Goal: Task Accomplishment & Management: Manage account settings

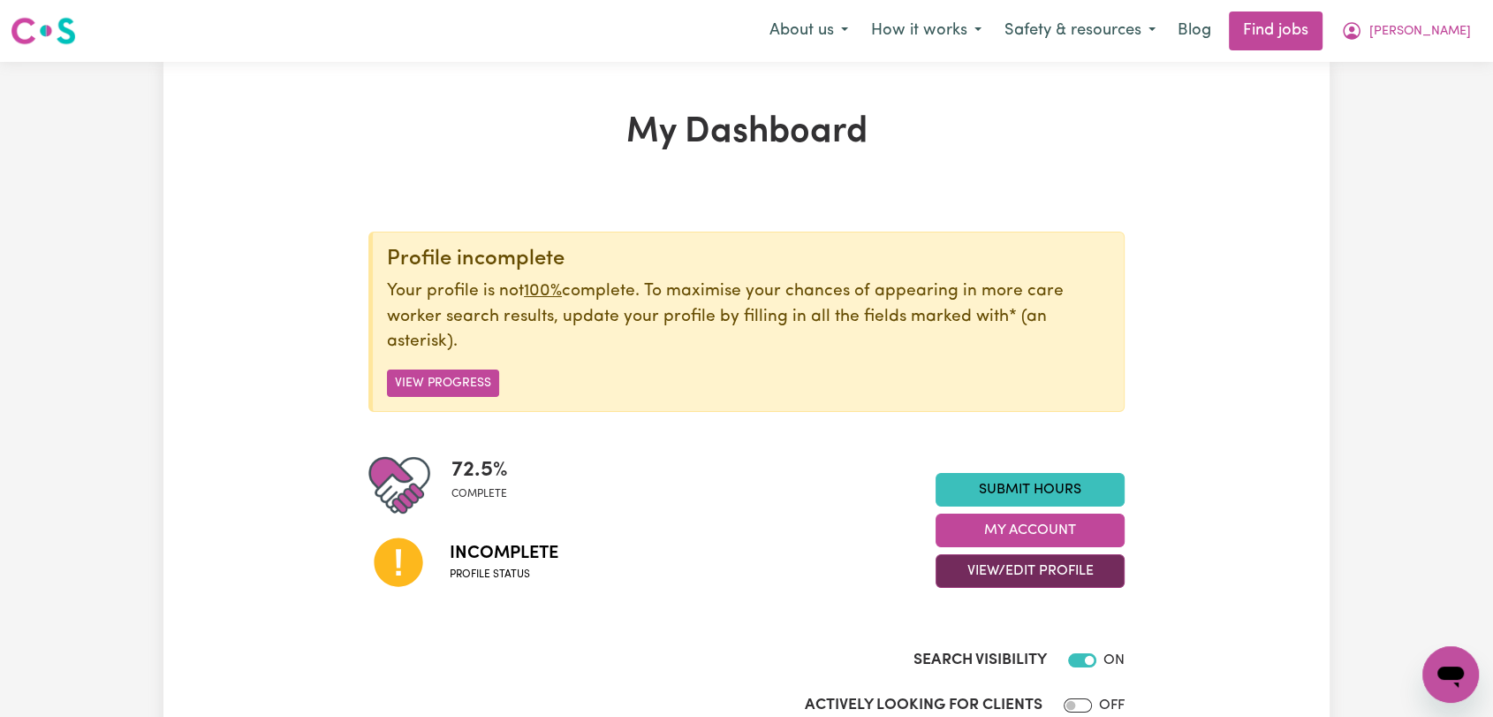
click at [1029, 576] on button "View/Edit Profile" at bounding box center [1030, 571] width 189 height 34
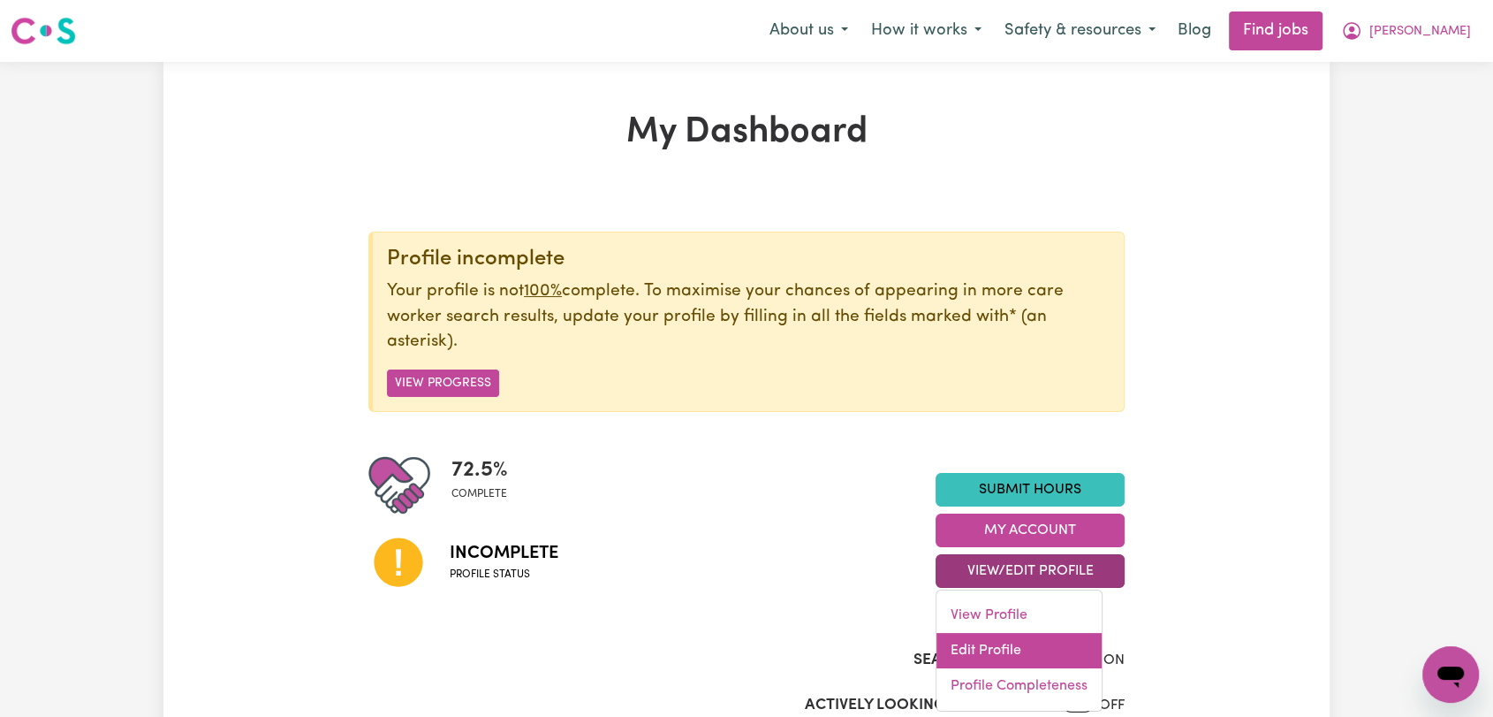
click at [1008, 648] on link "Edit Profile" at bounding box center [1019, 650] width 165 height 35
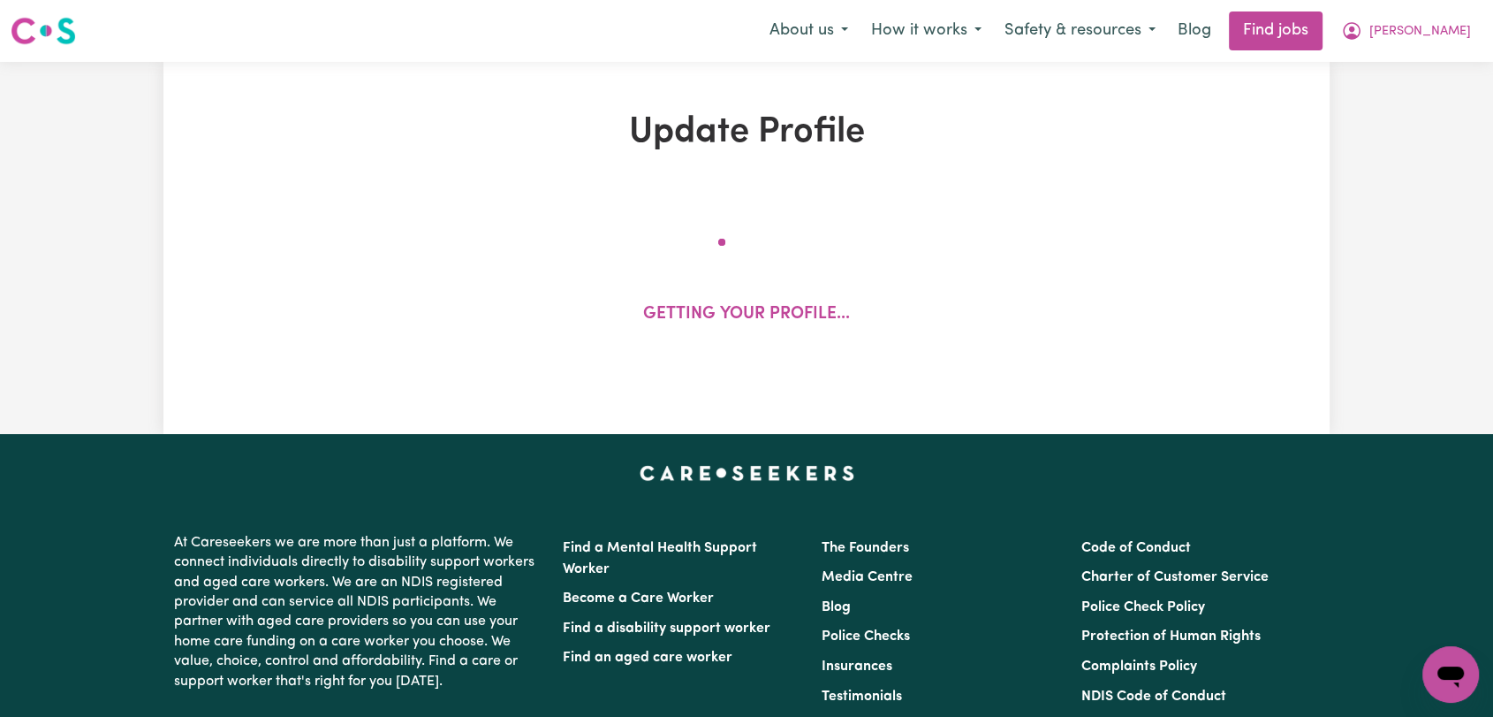
select select "[DEMOGRAPHIC_DATA]"
select select "[DEMOGRAPHIC_DATA] Citizen"
select select "Studying a healthcare related degree or qualification"
select select "70"
select select "100"
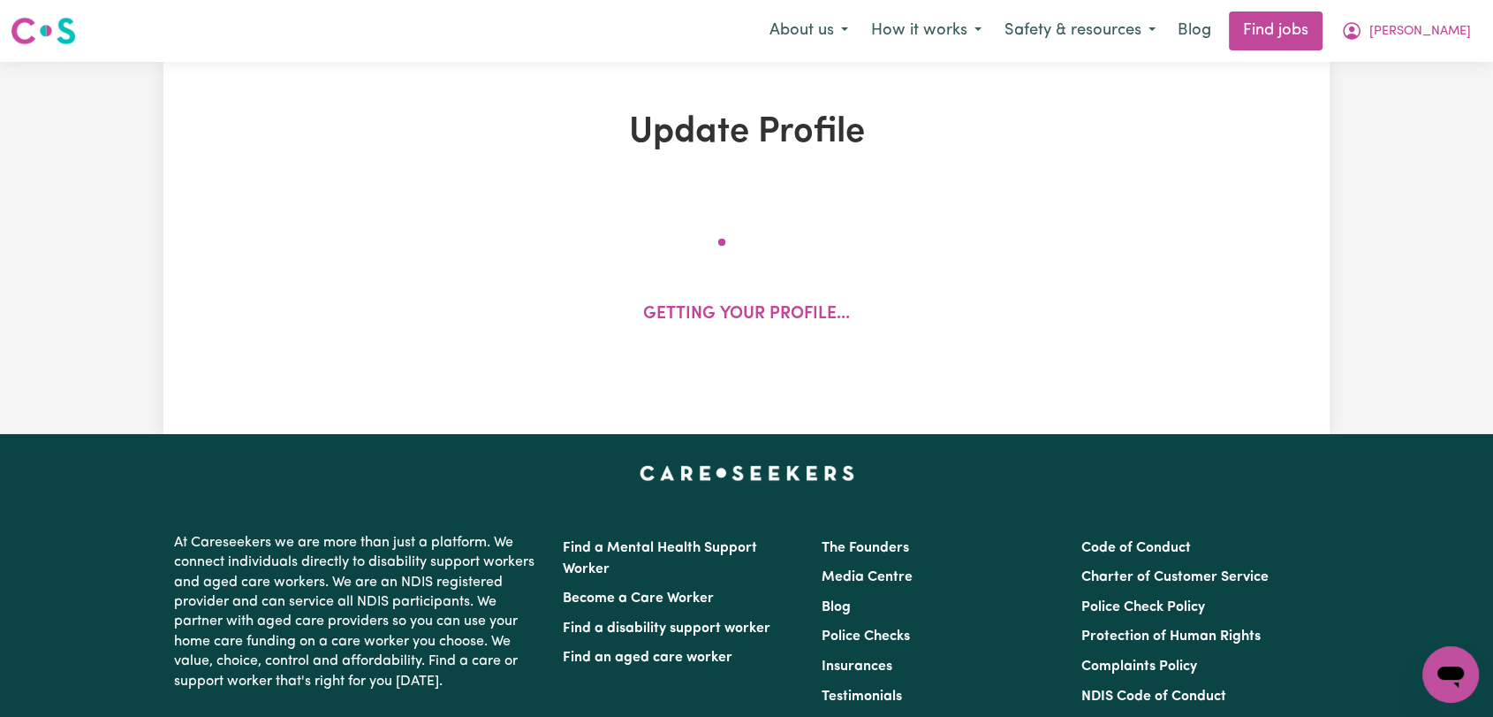
select select "128"
select select "156"
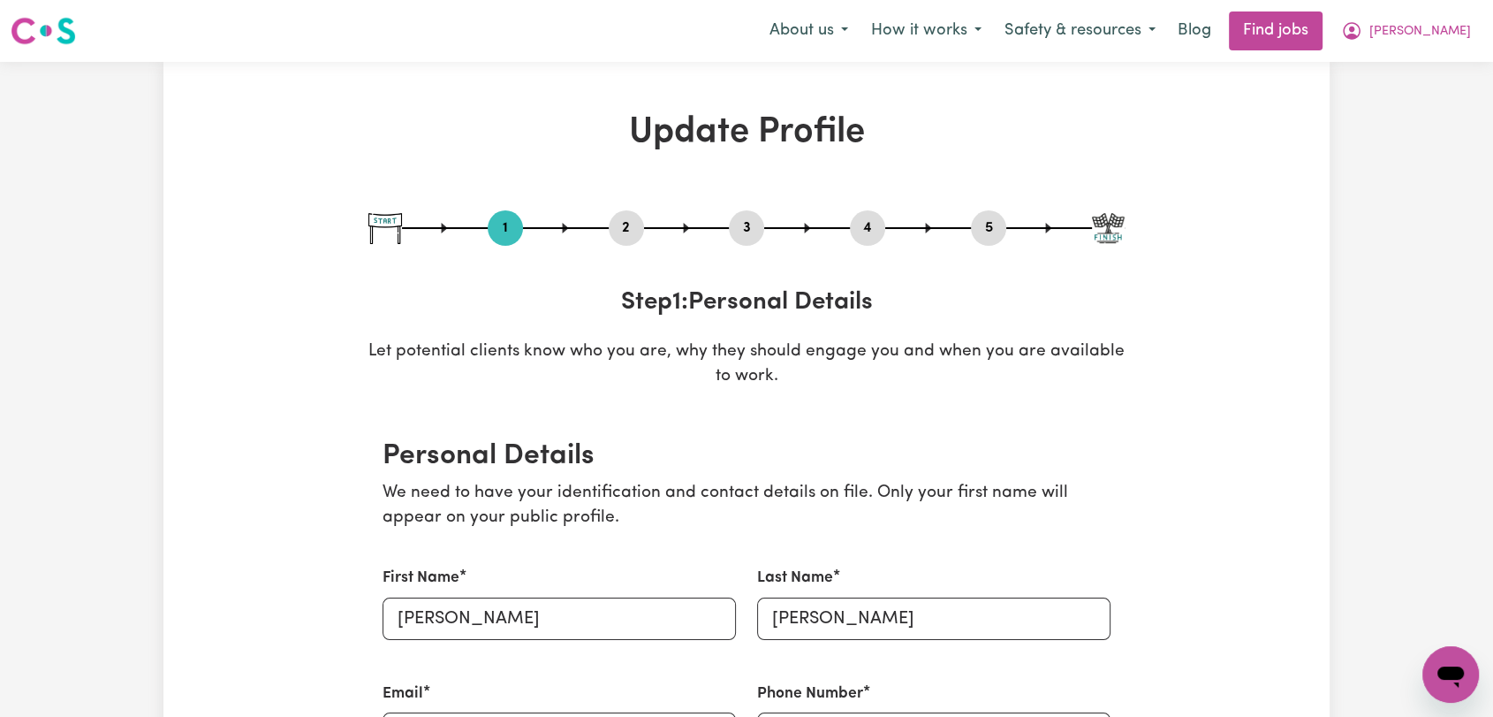
click at [623, 232] on button "2" at bounding box center [626, 227] width 35 height 23
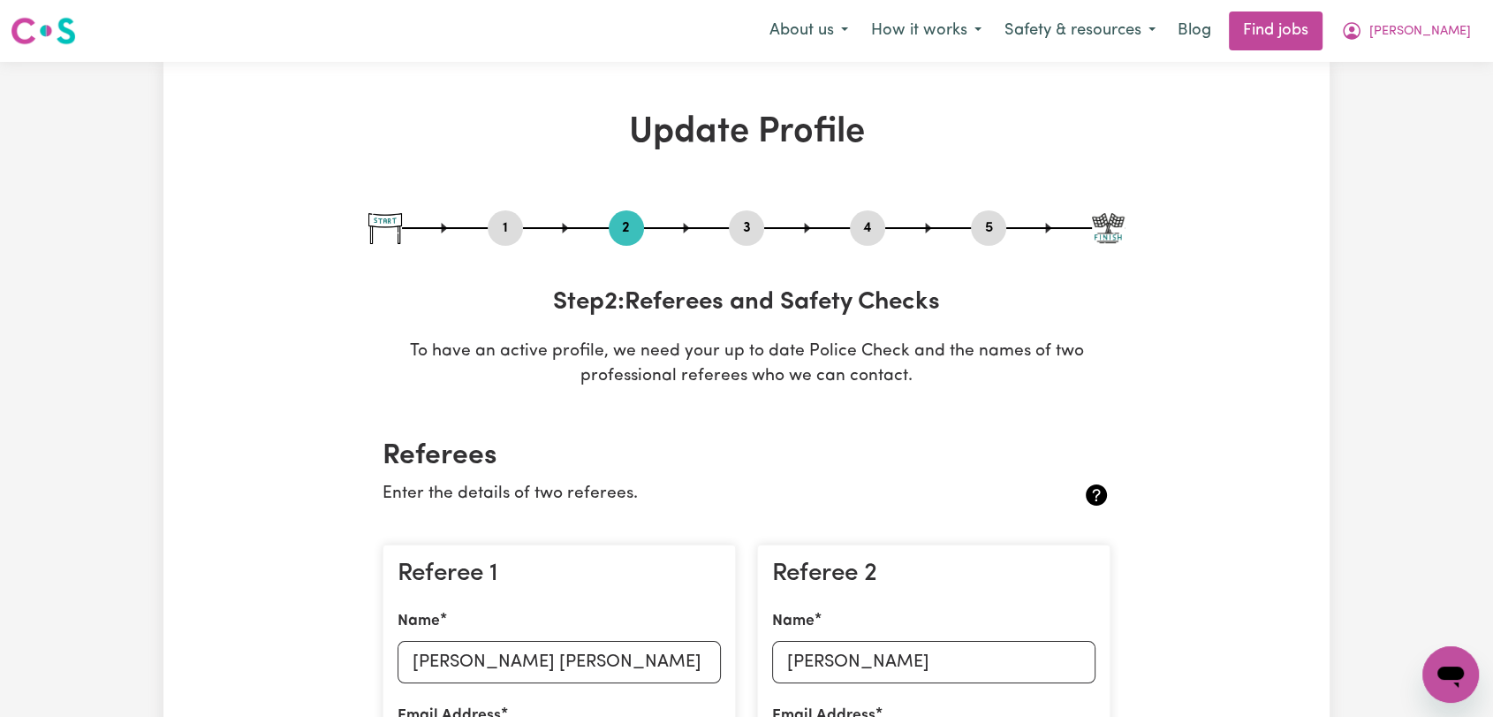
click at [756, 224] on button "3" at bounding box center [746, 227] width 35 height 23
select select "Certificate III (Individual Support)"
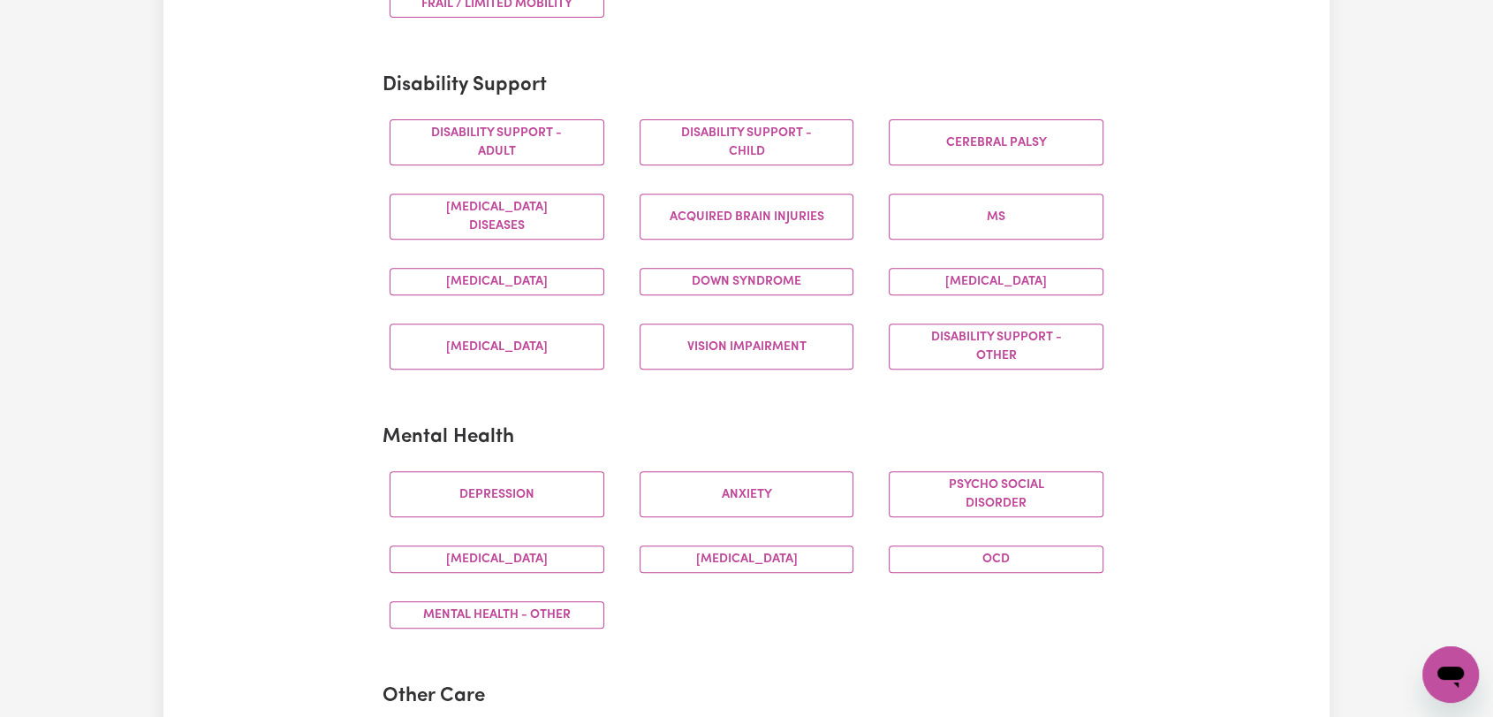
scroll to position [196, 0]
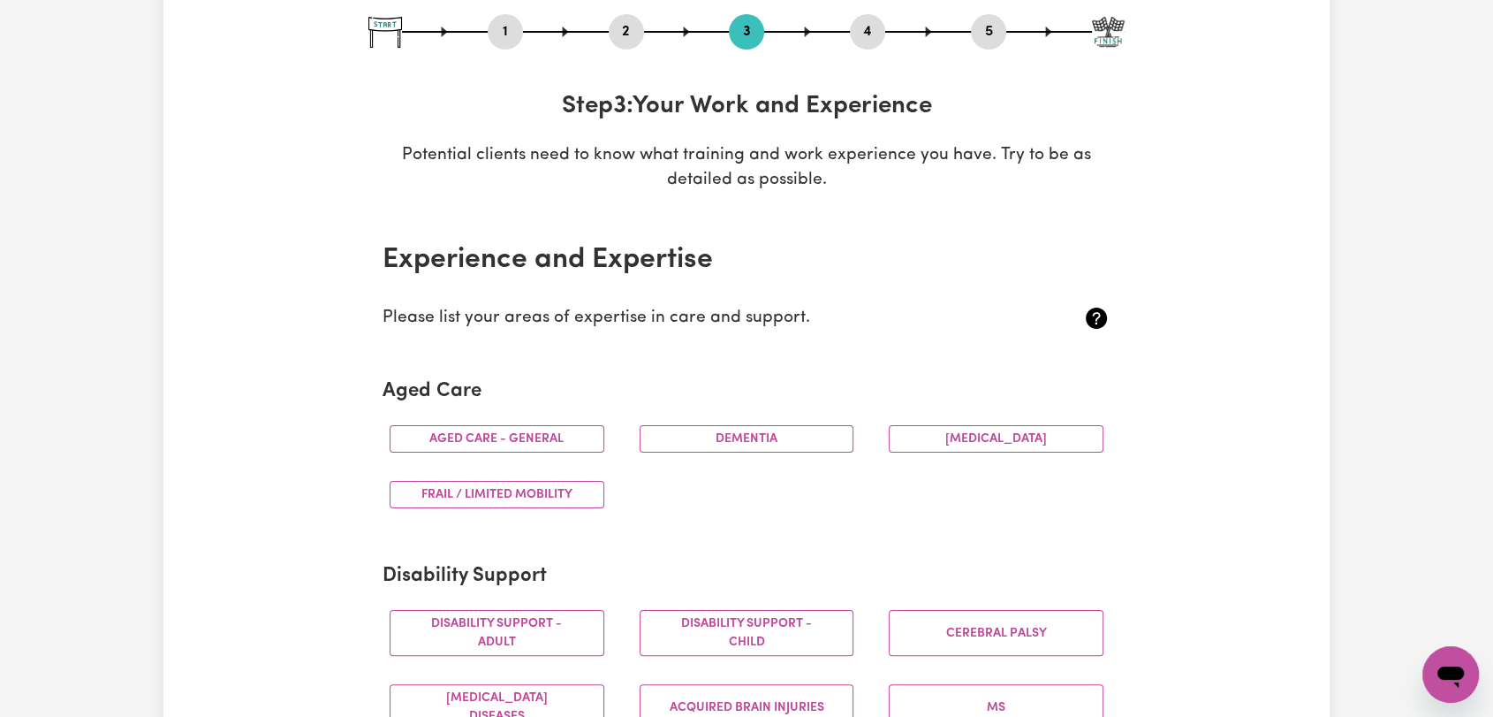
click at [872, 27] on button "4" at bounding box center [867, 31] width 35 height 23
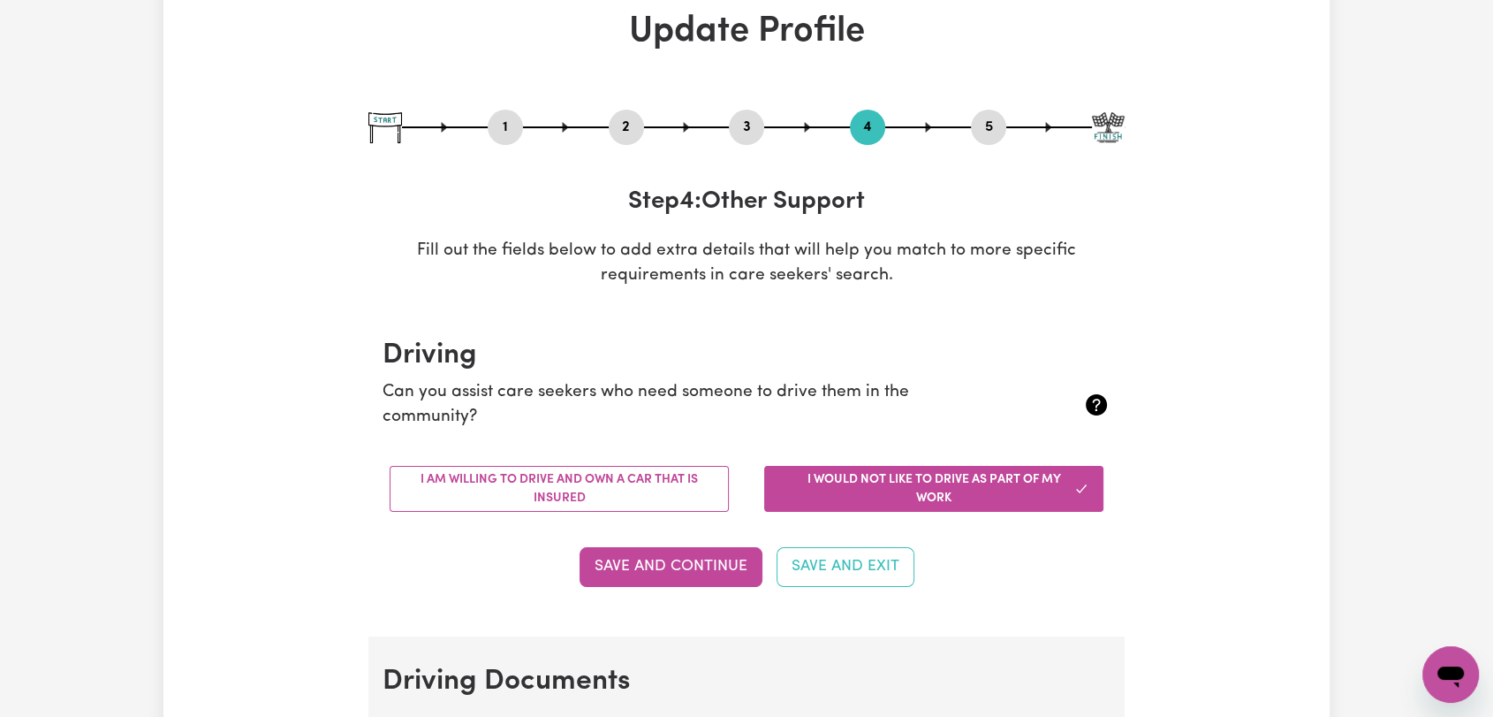
scroll to position [98, 0]
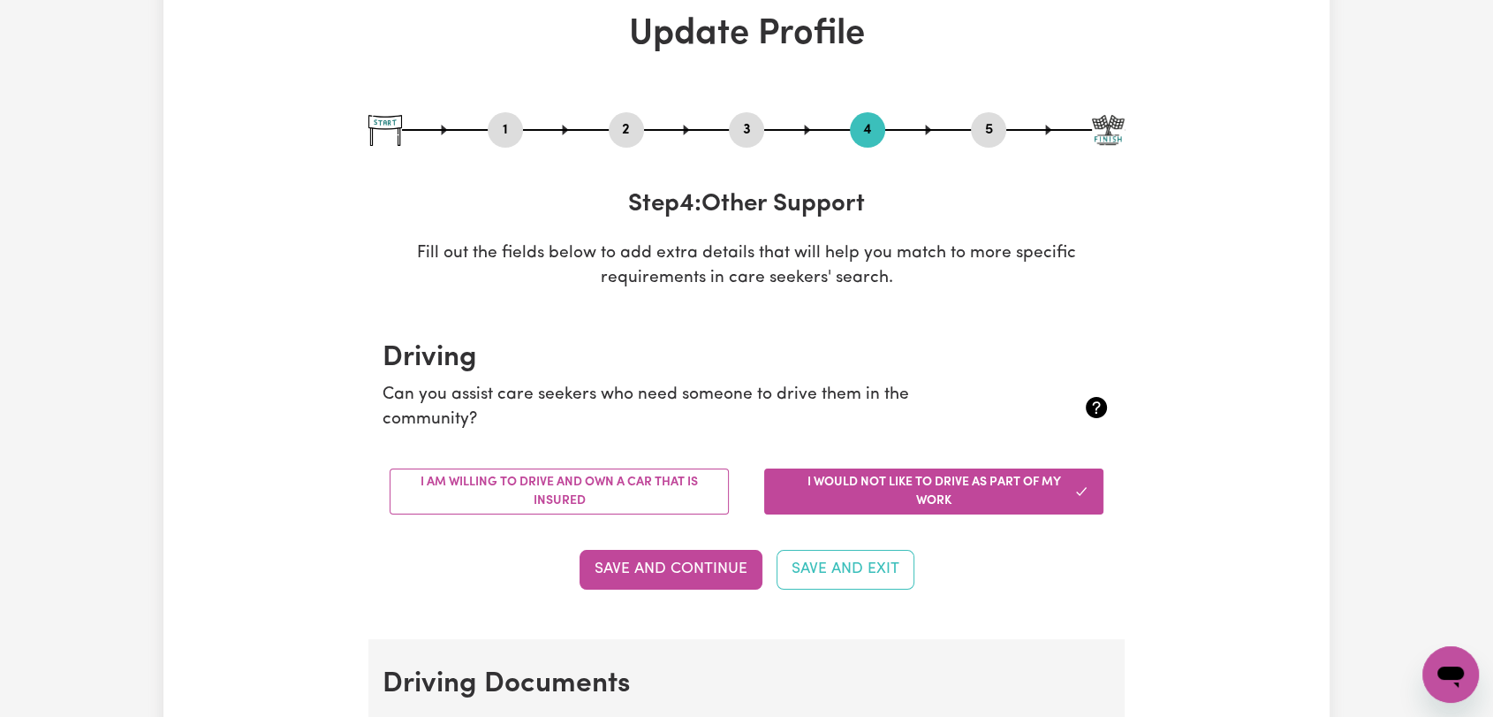
click at [629, 128] on button "2" at bounding box center [626, 129] width 35 height 23
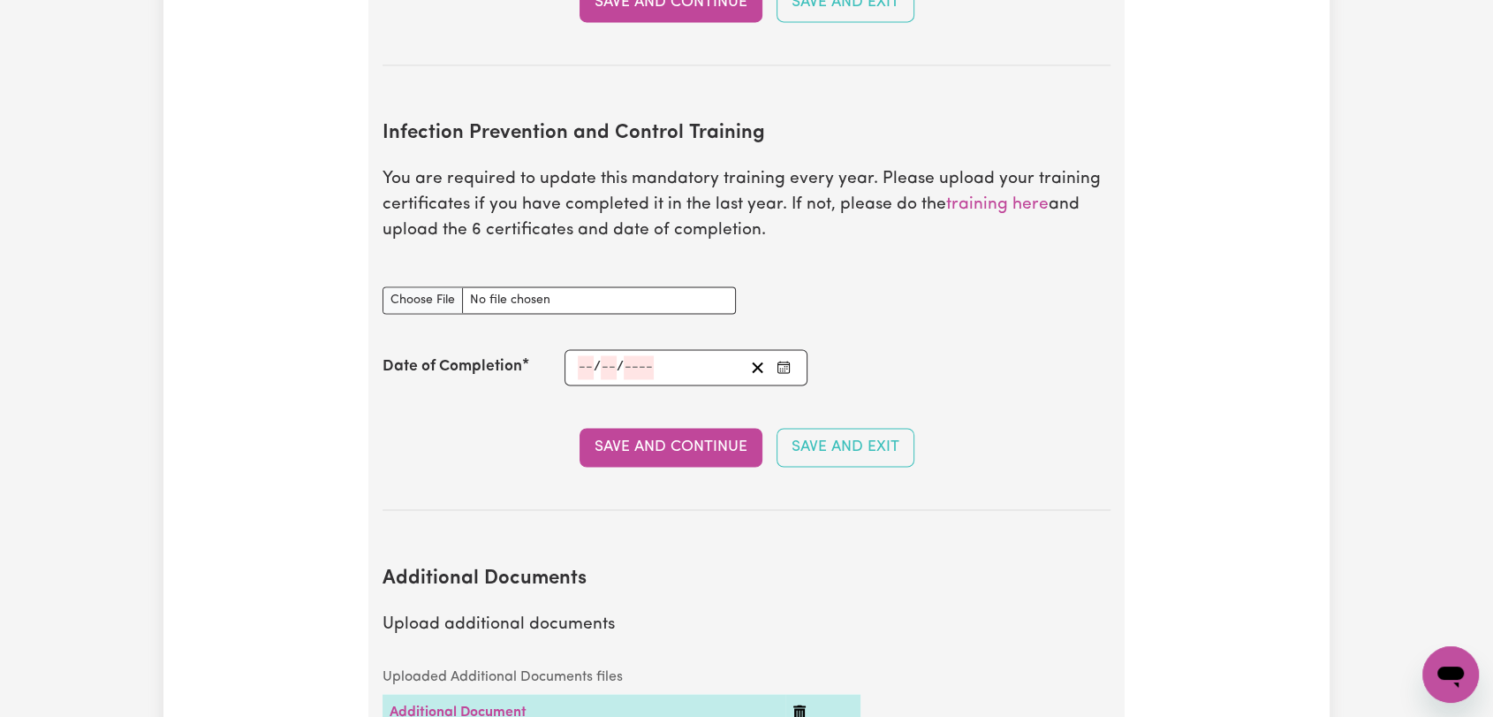
scroll to position [2847, 0]
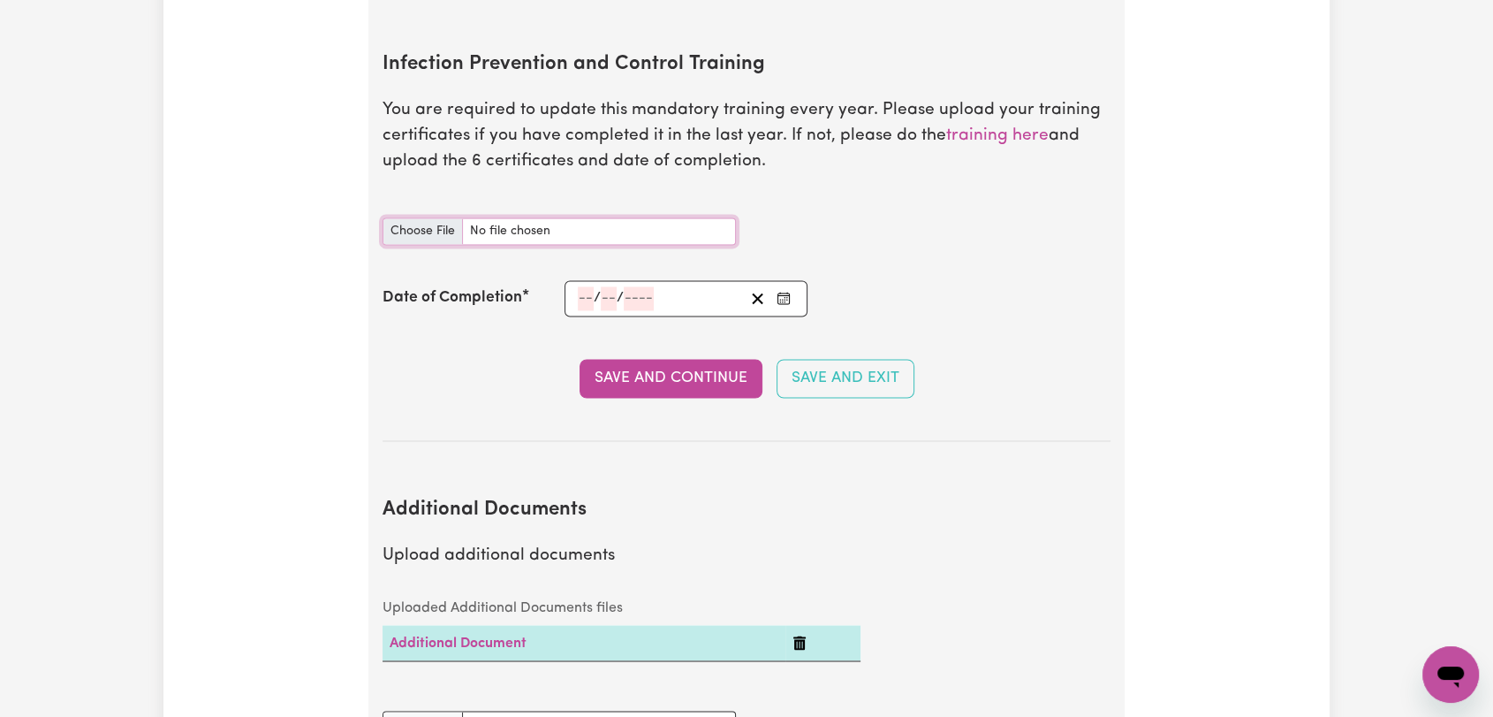
click at [437, 217] on input "Infection Prevention and Control Training document" at bounding box center [559, 230] width 353 height 27
type input "C:\fakepath\[PERSON_NAME] - IPC - WASTE MANAGEMENT - [DATE]--.pdf"
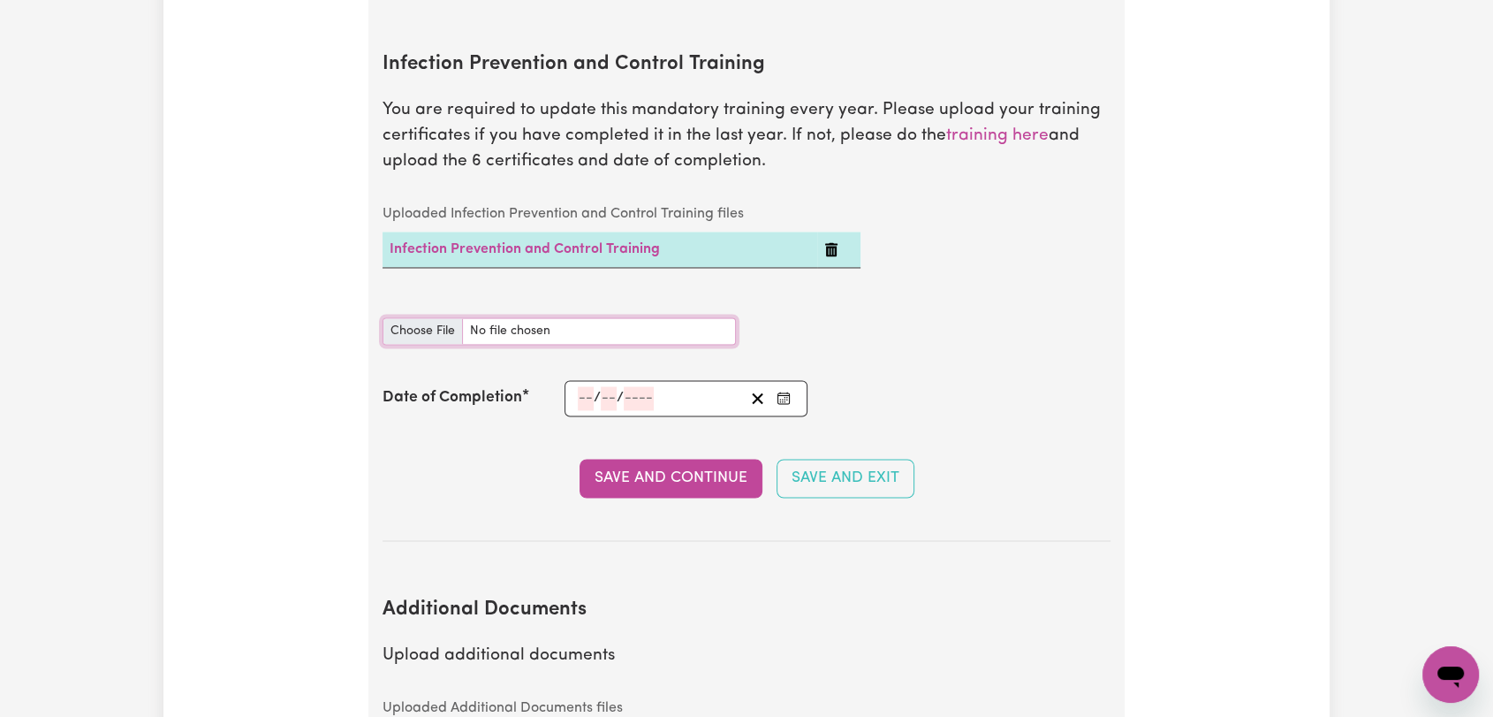
click at [407, 317] on input "Infection Prevention and Control Training document" at bounding box center [559, 330] width 353 height 27
type input "C:\fakepath\[PERSON_NAME] - IPC - PPE - [DATE]--.pdf"
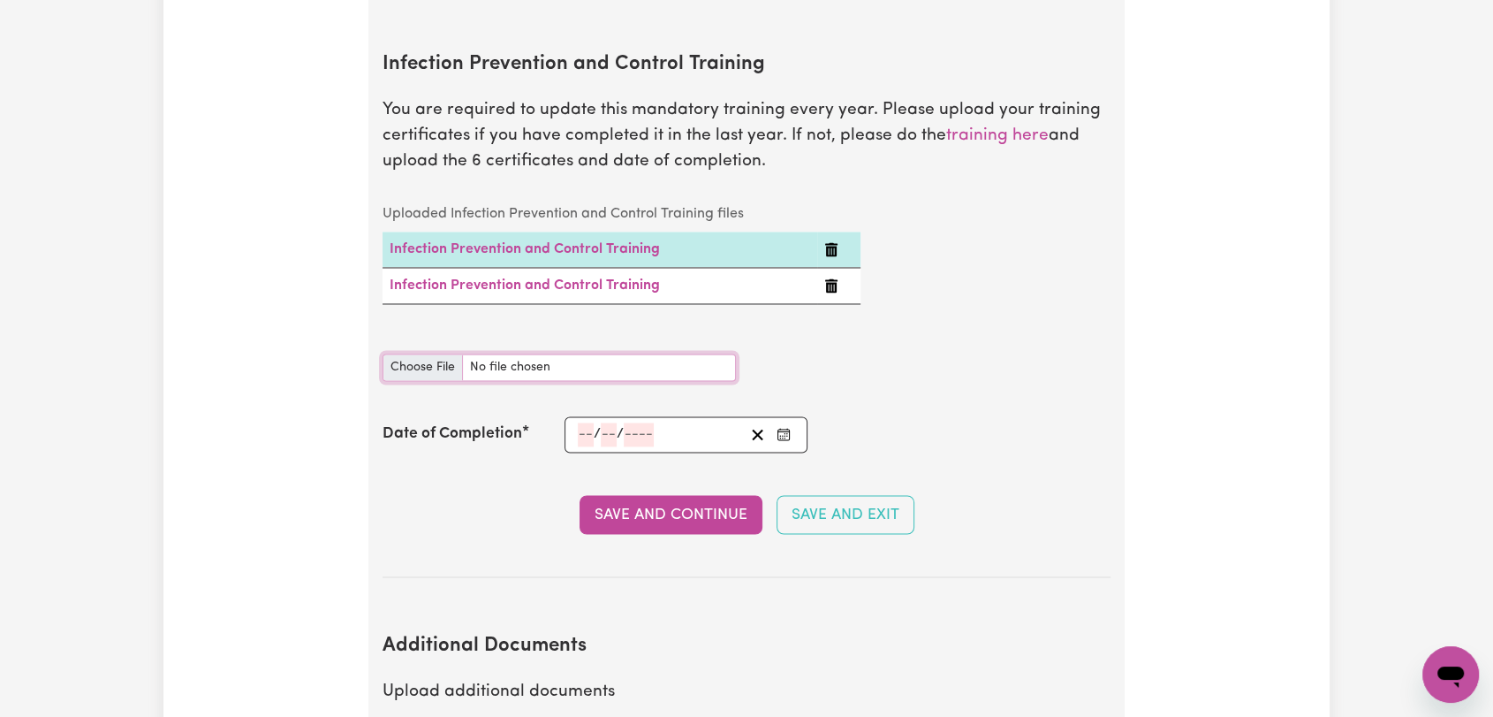
click at [410, 353] on input "Infection Prevention and Control Training document" at bounding box center [559, 366] width 353 height 27
type input "C:\fakepath\[PERSON_NAME] - IPC - OUTBREAKS - [DATE]--.pdf"
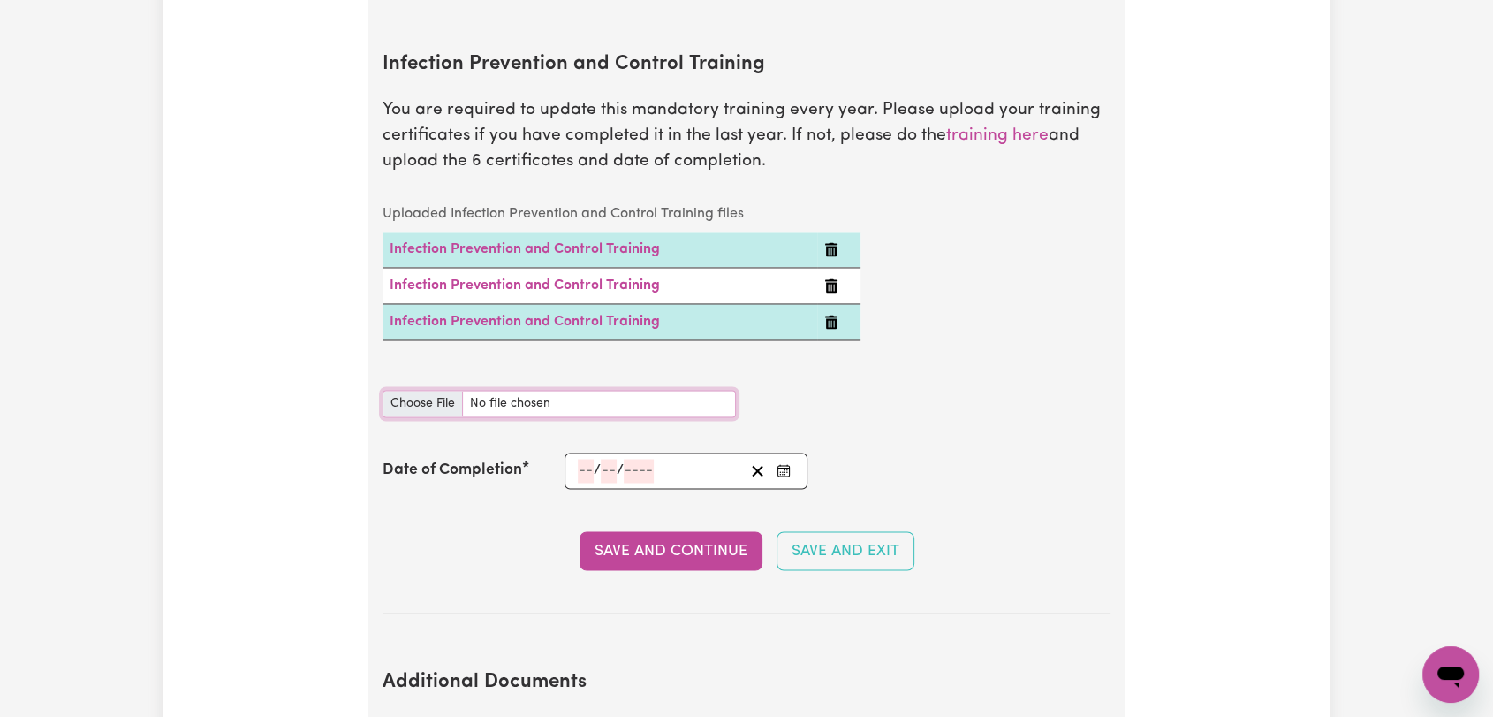
click at [414, 390] on input "Infection Prevention and Control Training document" at bounding box center [559, 403] width 353 height 27
type input "C:\fakepath\[PERSON_NAME] - IPC - HAND HYGIENE - [DATE]--.pdf"
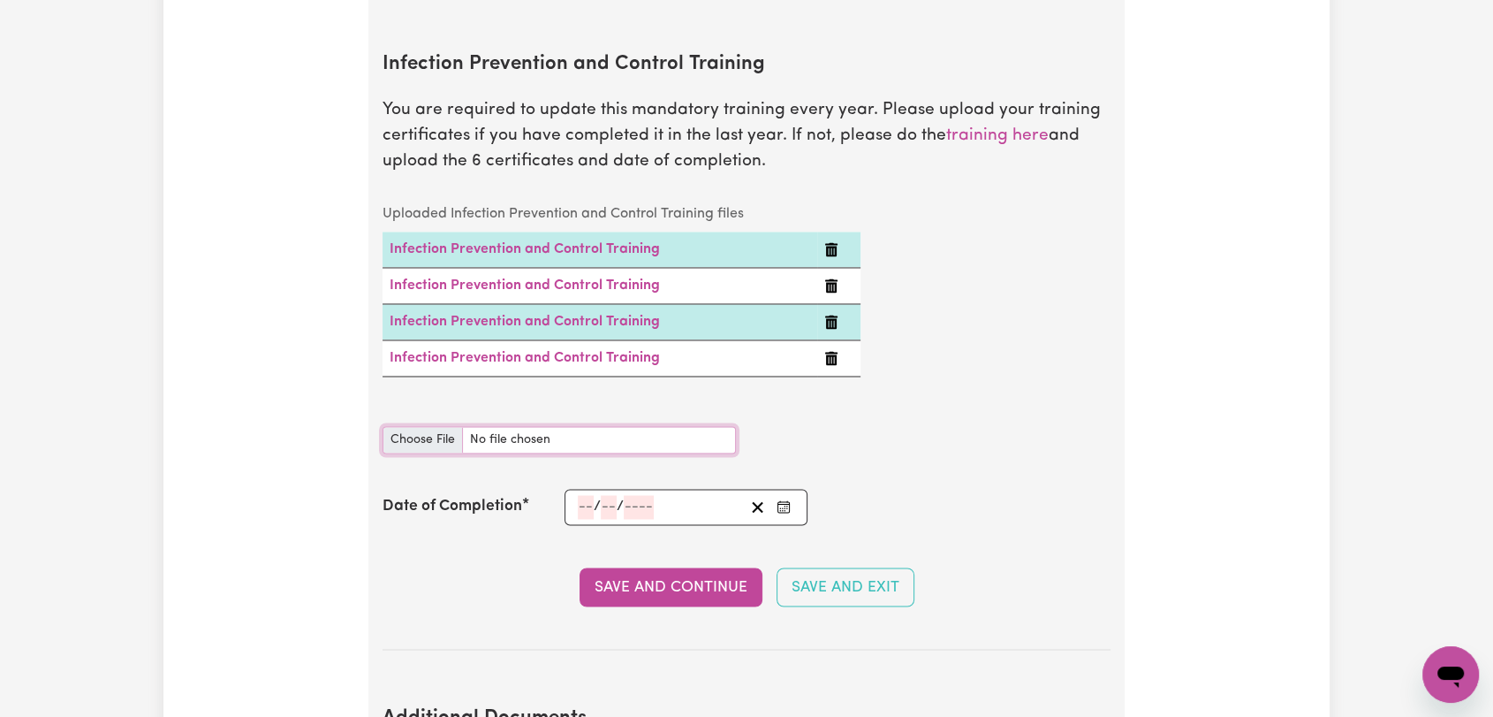
click at [415, 426] on input "Infection Prevention and Control Training document" at bounding box center [559, 439] width 353 height 27
type input "C:\fakepath\[PERSON_NAME] - IPC - CLEANING - [DATE]--.pdf"
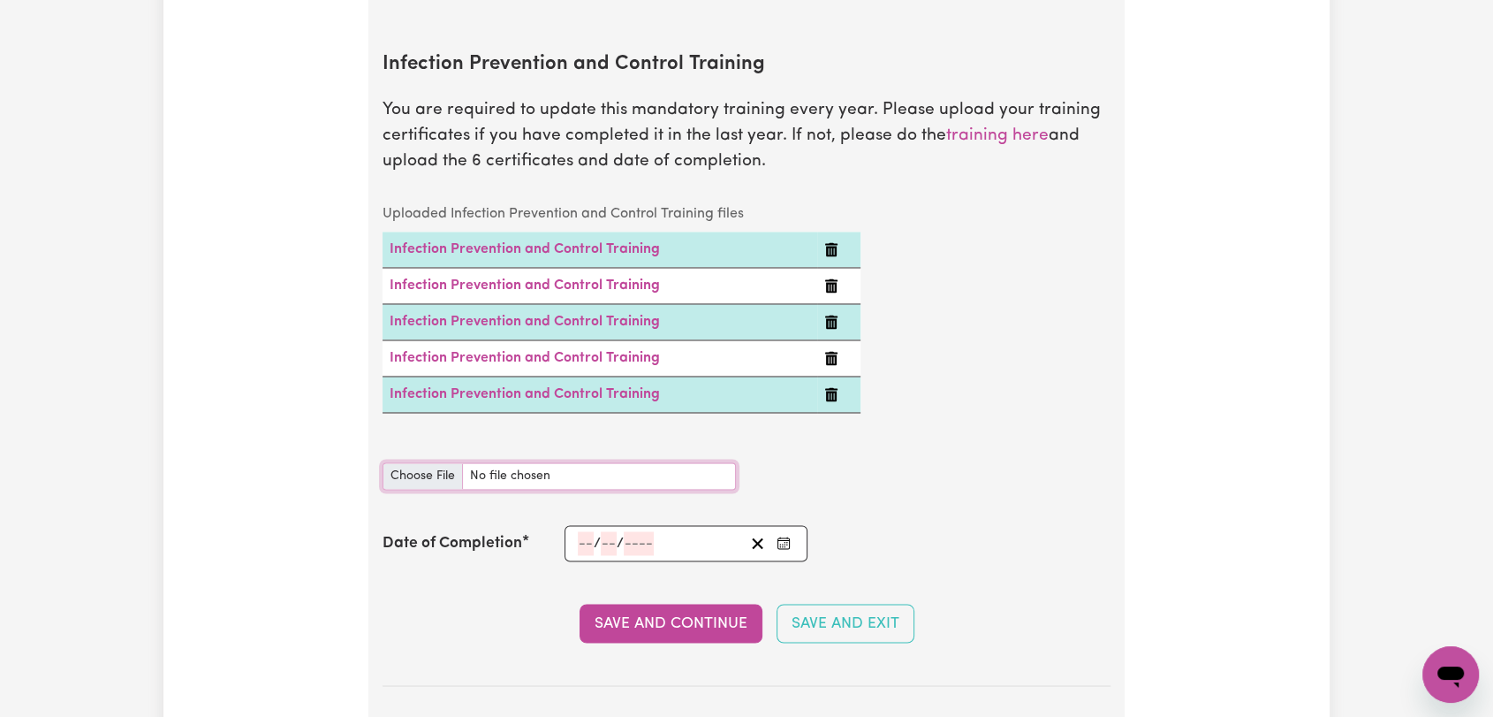
click at [429, 462] on input "Infection Prevention and Control Training document" at bounding box center [559, 475] width 353 height 27
type input "C:\fakepath\[PERSON_NAME] - IPC - CHAIN OF INFECTION - [DATE]--.pdf"
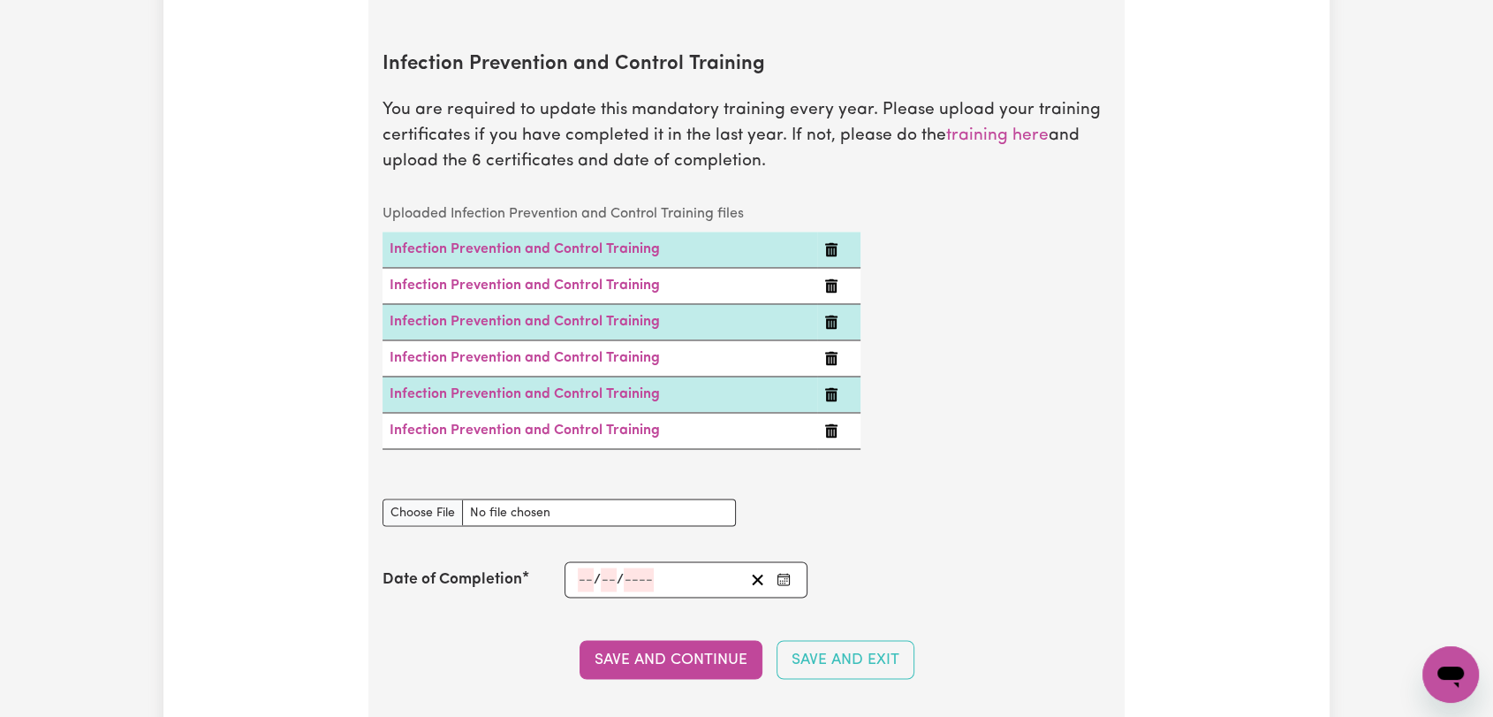
click at [792, 567] on button "Enter the Date of Completion of your Infection Prevention and Control Training" at bounding box center [783, 579] width 25 height 24
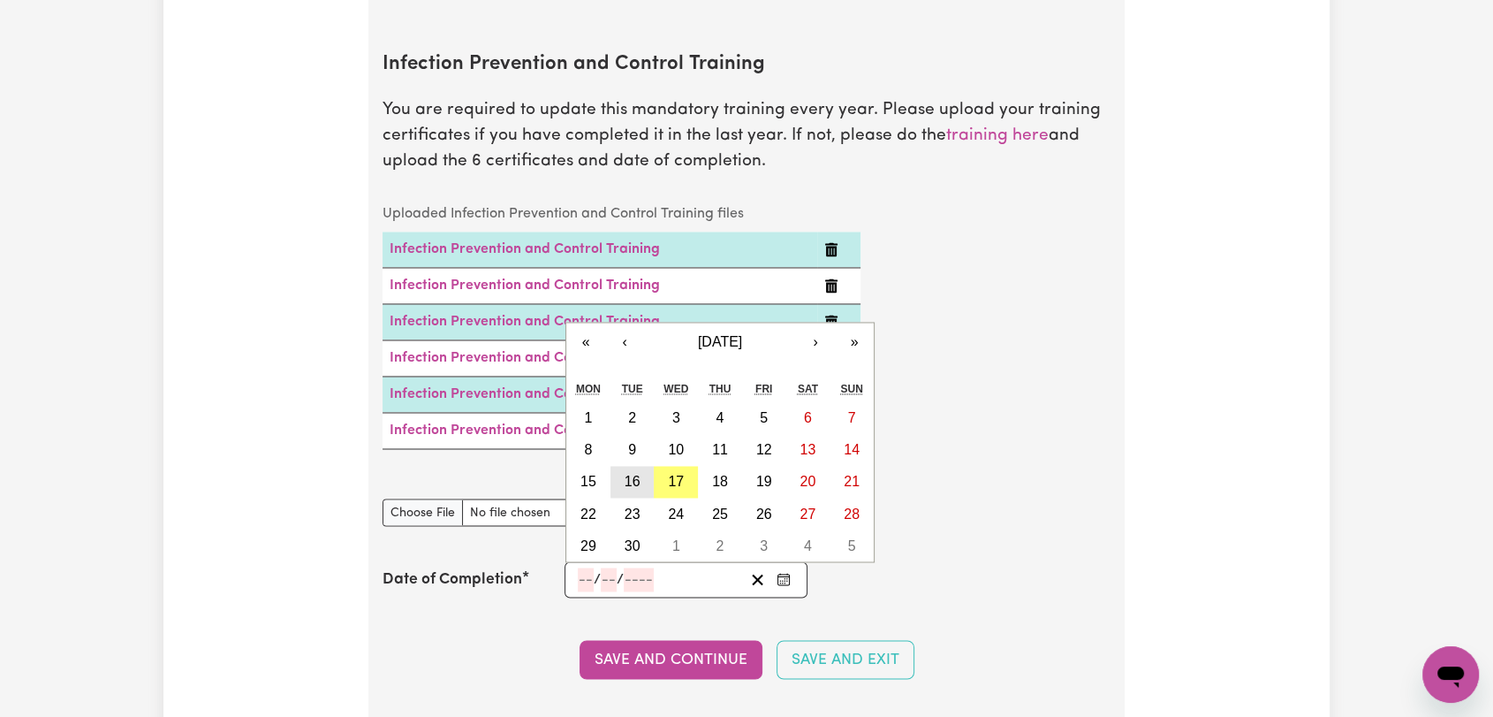
click at [635, 474] on abbr "16" at bounding box center [633, 481] width 16 height 15
type input "[DATE]"
type input "16"
type input "9"
type input "2025"
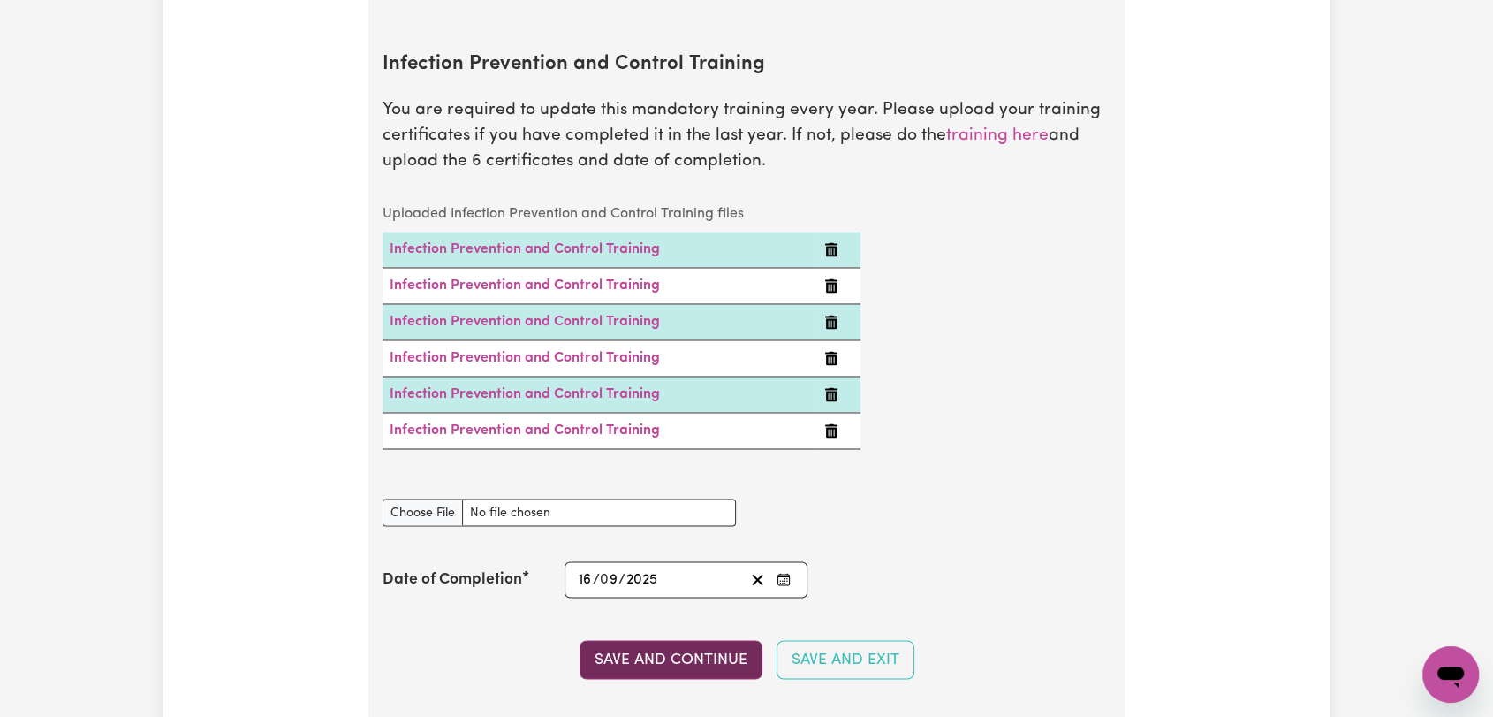
click at [681, 644] on button "Save and Continue" at bounding box center [671, 659] width 183 height 39
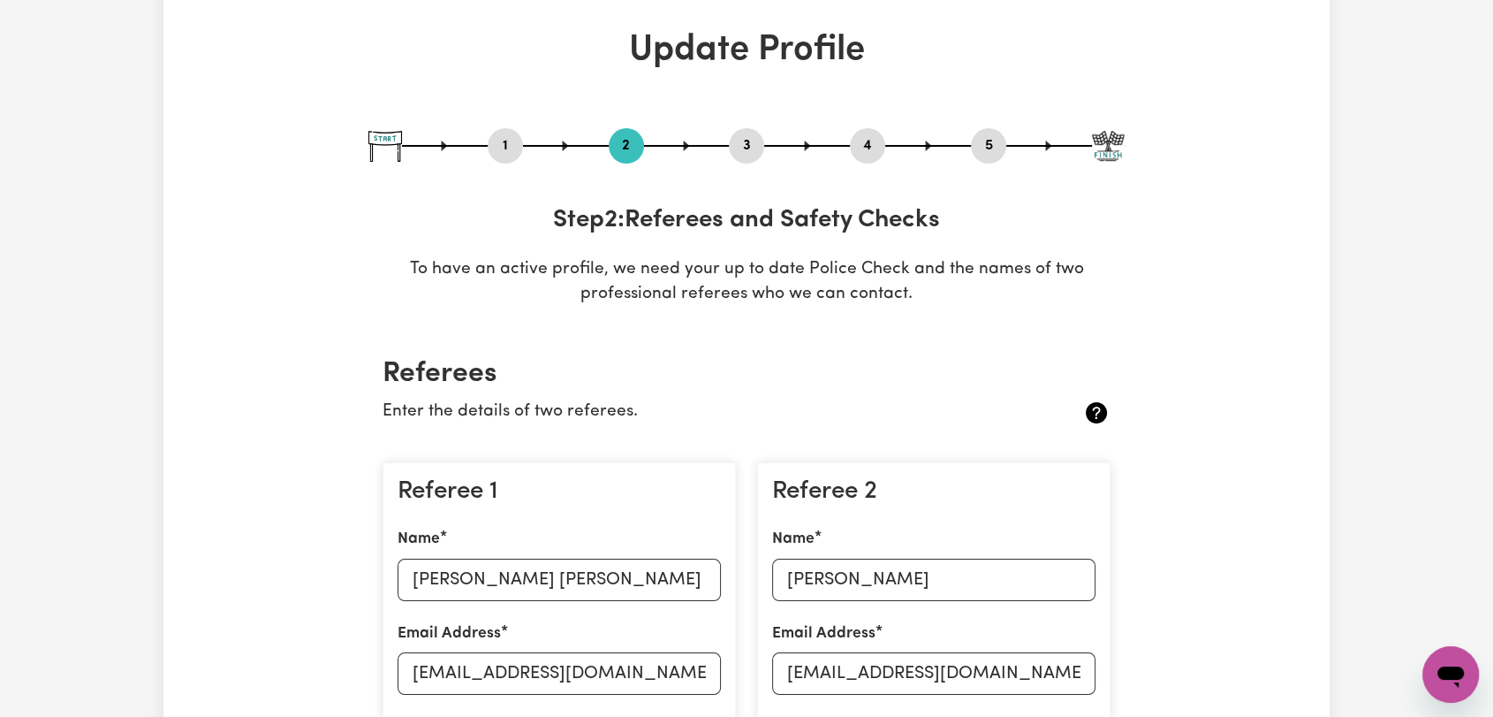
scroll to position [0, 0]
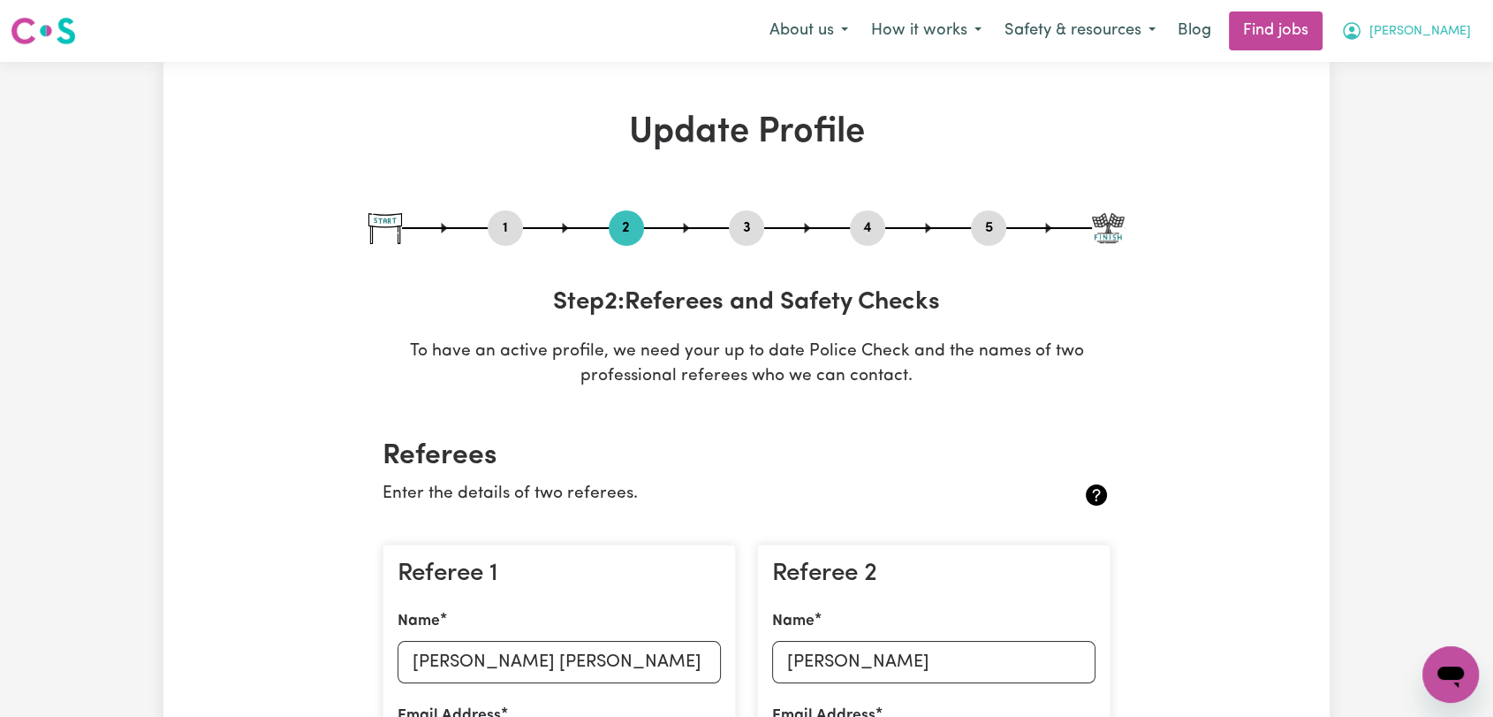
click at [1437, 40] on span "[PERSON_NAME]" at bounding box center [1421, 31] width 102 height 19
click at [1402, 132] on link "Logout" at bounding box center [1412, 135] width 140 height 34
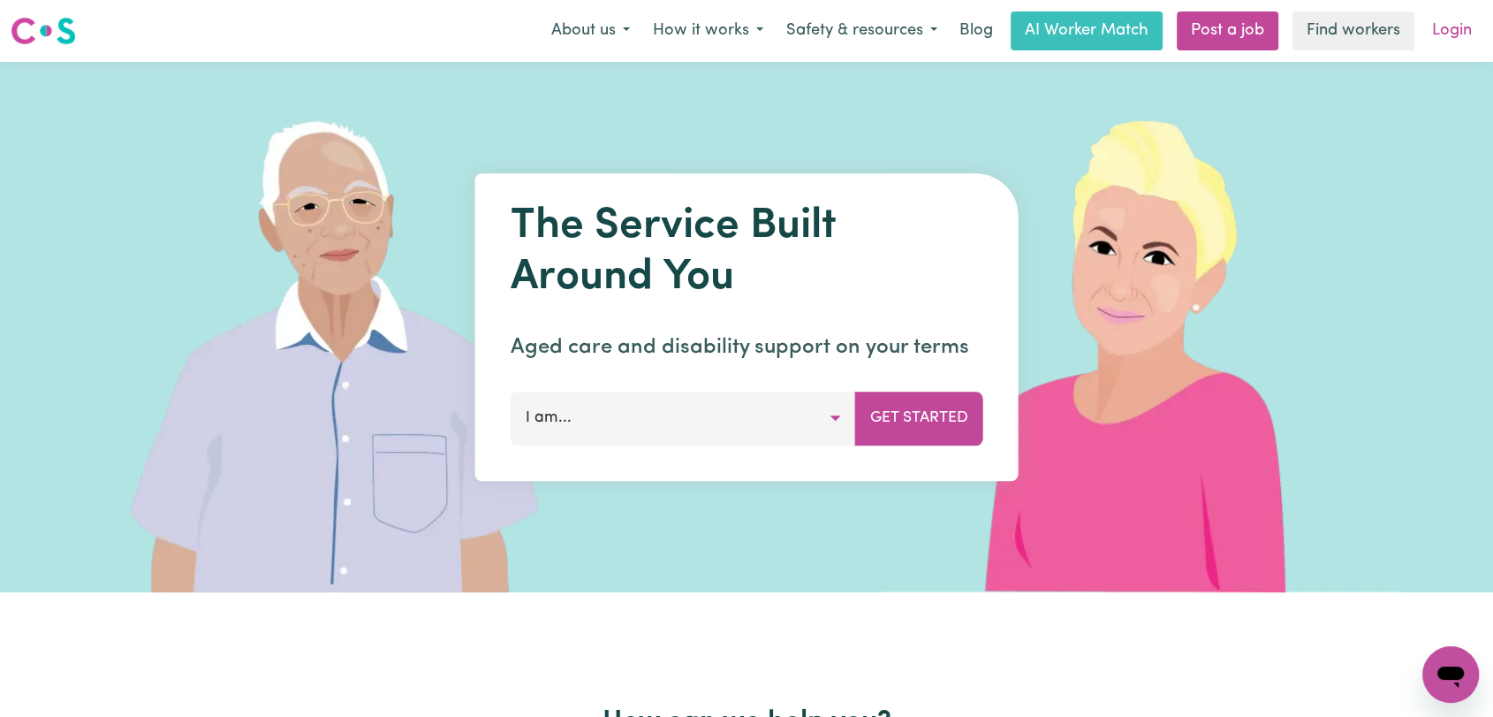
click at [1437, 34] on link "Login" at bounding box center [1452, 30] width 61 height 39
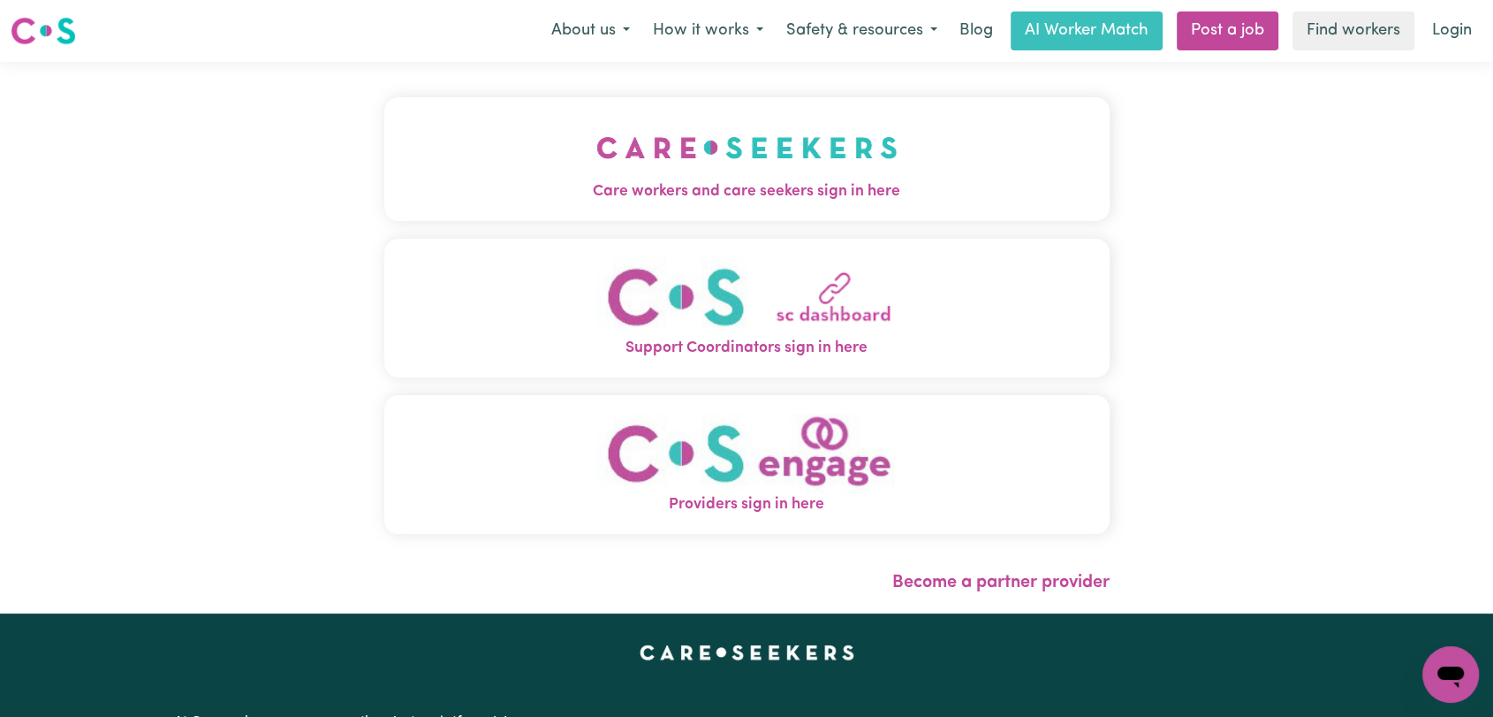
click at [844, 125] on button "Care workers and care seekers sign in here" at bounding box center [746, 159] width 725 height 124
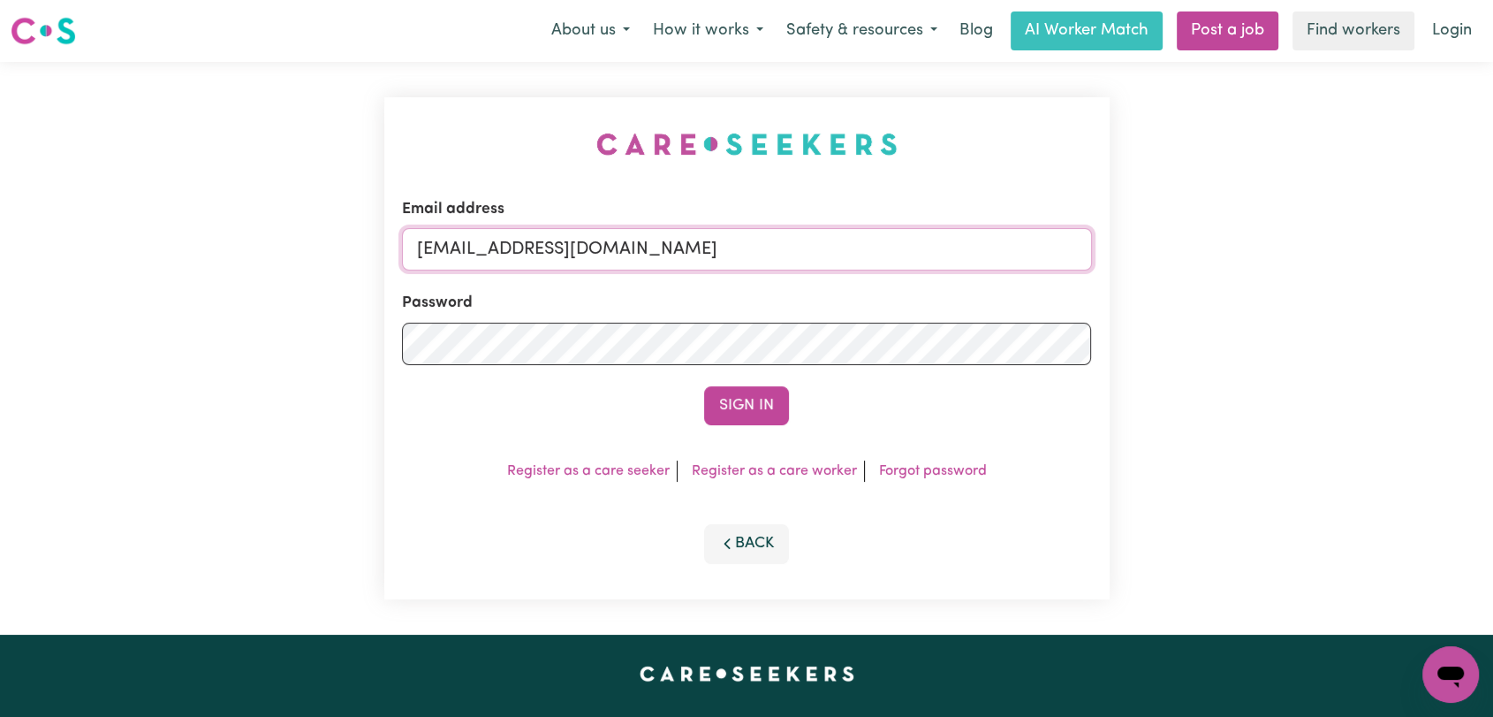
click at [869, 248] on input "[EMAIL_ADDRESS][DOMAIN_NAME]" at bounding box center [747, 249] width 690 height 42
drag, startPoint x: 506, startPoint y: 249, endPoint x: 818, endPoint y: 271, distance: 312.7
click at [818, 271] on form "Email address Superuser~[EMAIL_ADDRESS][DOMAIN_NAME] Password Sign In" at bounding box center [747, 311] width 690 height 227
type input "[EMAIL_ADDRESS][DOMAIN_NAME]"
click at [759, 406] on button "Sign In" at bounding box center [746, 405] width 85 height 39
